Goal: Task Accomplishment & Management: Manage account settings

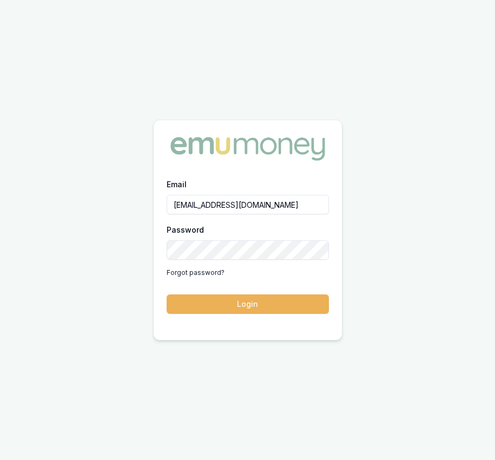
click at [212, 311] on button "Login" at bounding box center [248, 303] width 162 height 19
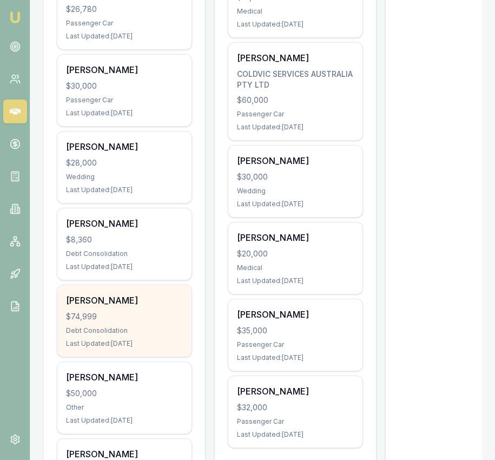
scroll to position [0, 2]
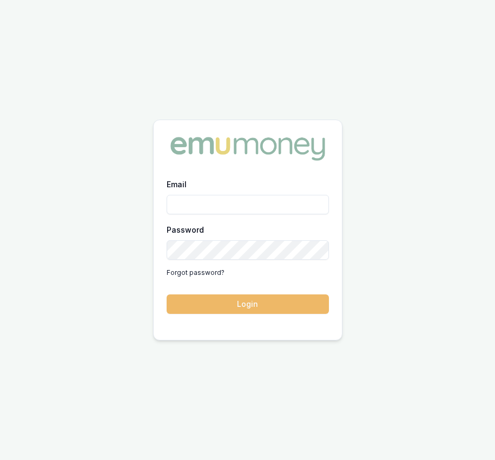
type input "Eujin.ooi@emumoney.com.au"
click at [250, 306] on button "Login" at bounding box center [248, 303] width 162 height 19
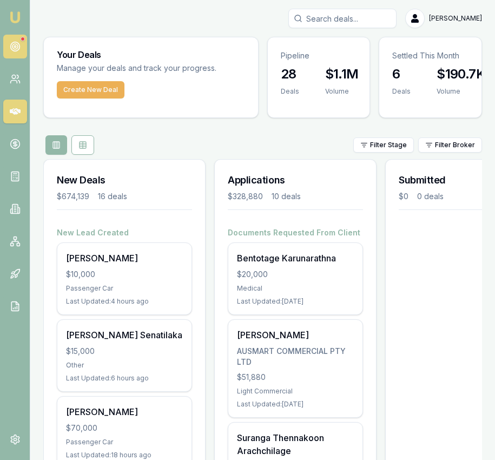
click at [23, 47] on link at bounding box center [15, 47] width 24 height 24
